Goal: Task Accomplishment & Management: Manage account settings

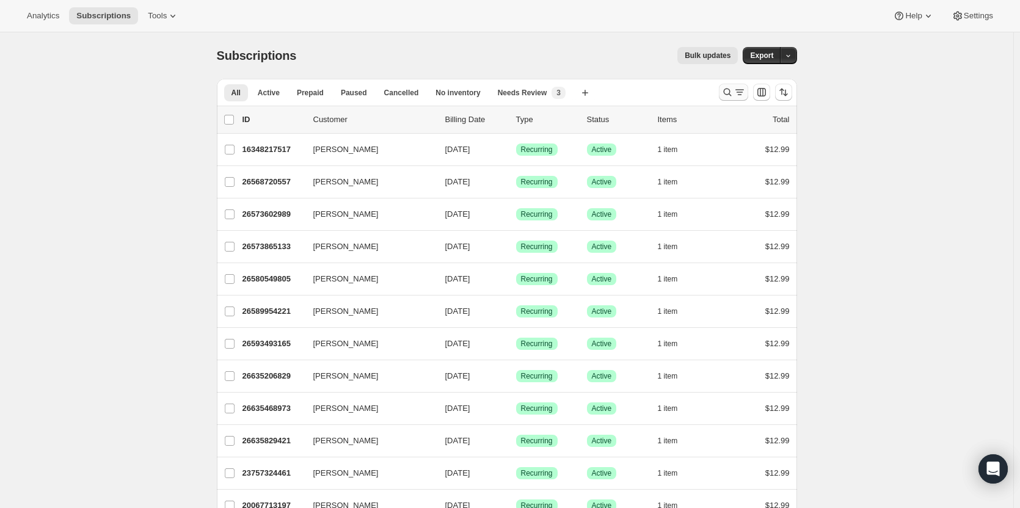
click at [728, 91] on icon "Search and filter results" at bounding box center [727, 92] width 12 height 12
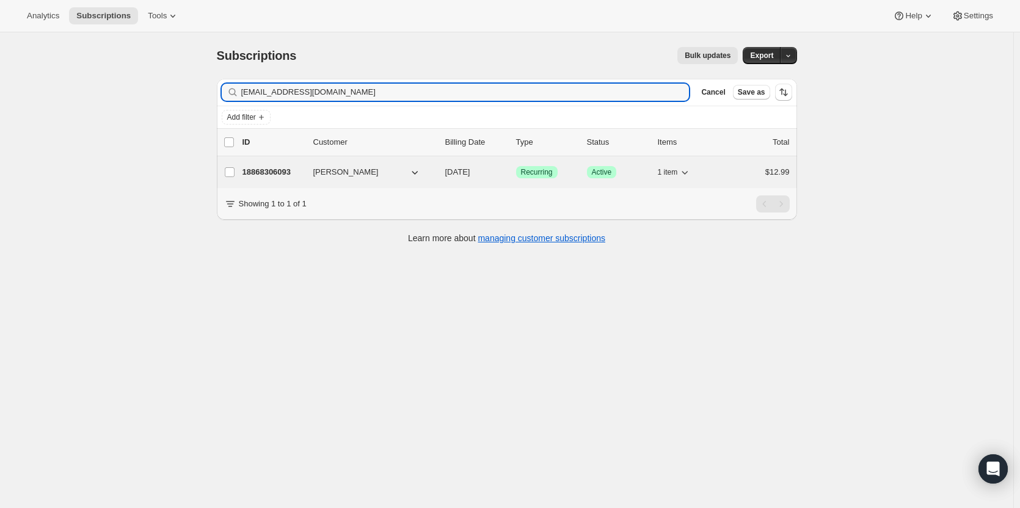
type input "[EMAIL_ADDRESS][DOMAIN_NAME]"
click at [339, 176] on span "[PERSON_NAME]" at bounding box center [345, 172] width 65 height 12
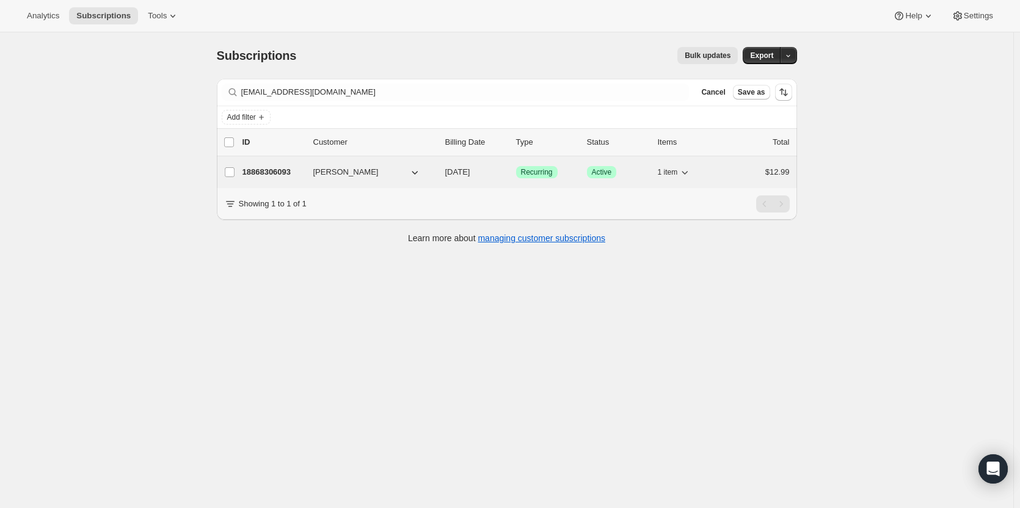
click at [294, 177] on p "18868306093" at bounding box center [272, 172] width 61 height 12
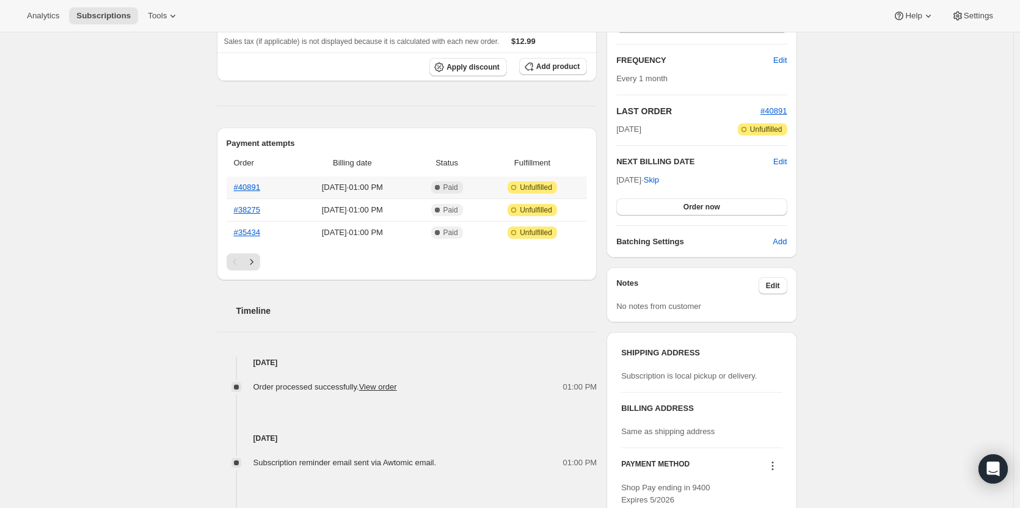
scroll to position [244, 0]
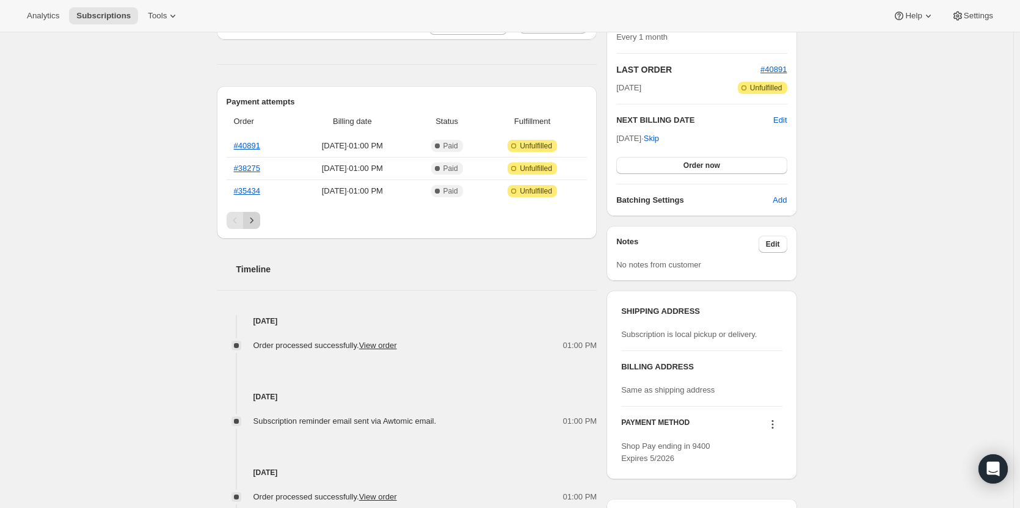
click at [258, 220] on icon "Next" at bounding box center [251, 220] width 12 height 12
click at [258, 220] on div "Pagination" at bounding box center [251, 220] width 17 height 17
click at [239, 218] on icon "Previous" at bounding box center [235, 220] width 12 height 12
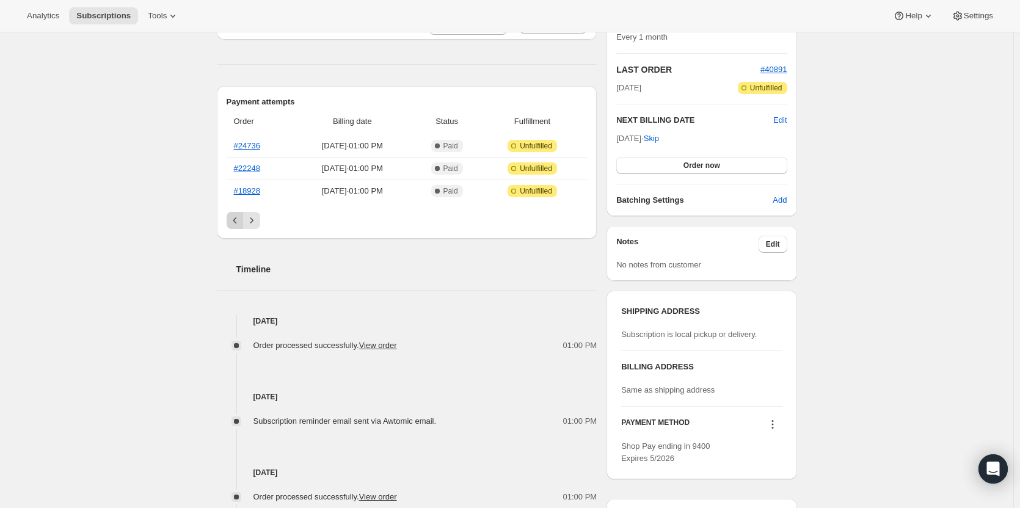
click at [239, 218] on icon "Previous" at bounding box center [235, 220] width 12 height 12
